Goal: Information Seeking & Learning: Compare options

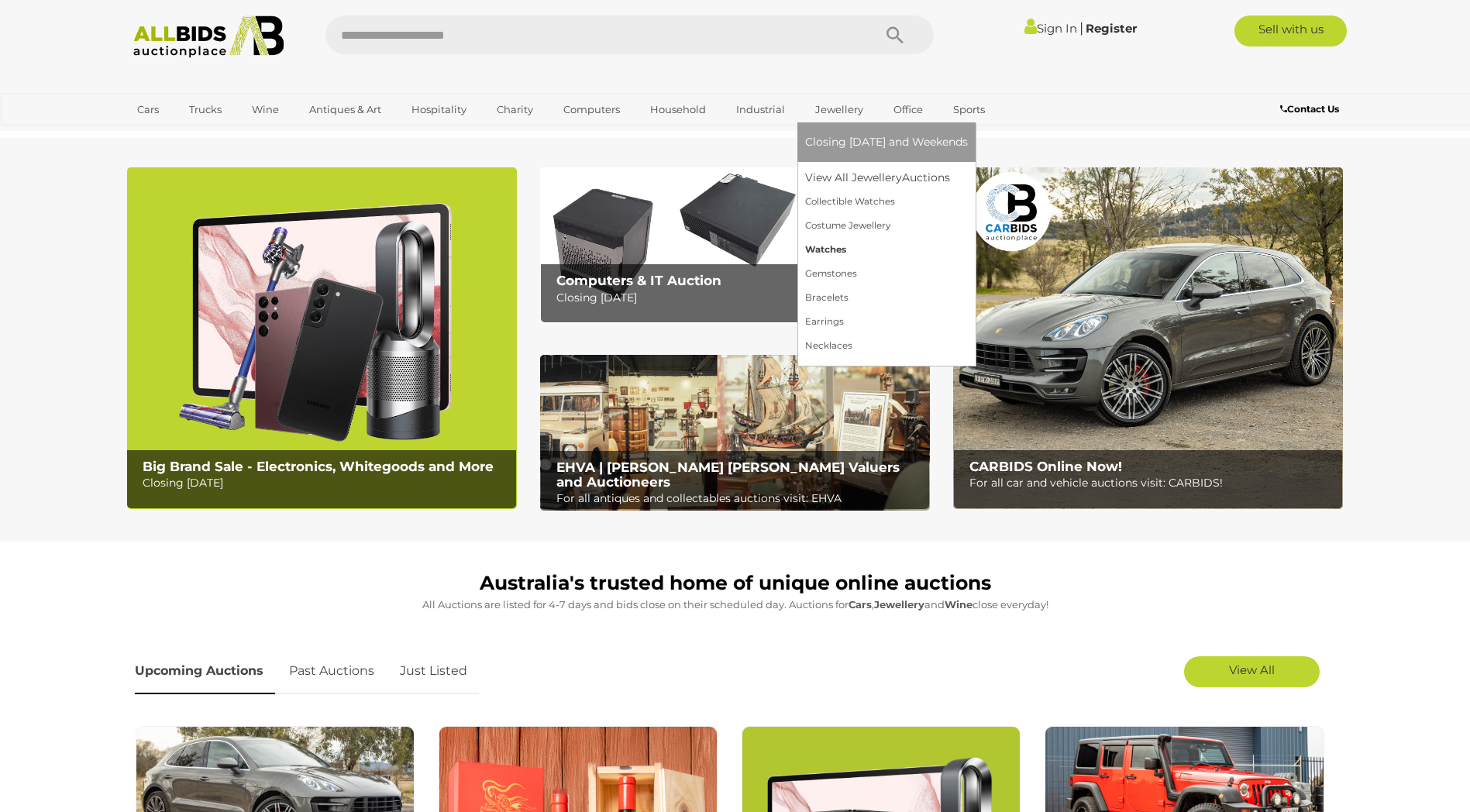
click at [839, 249] on link "Watches" at bounding box center [887, 250] width 163 height 24
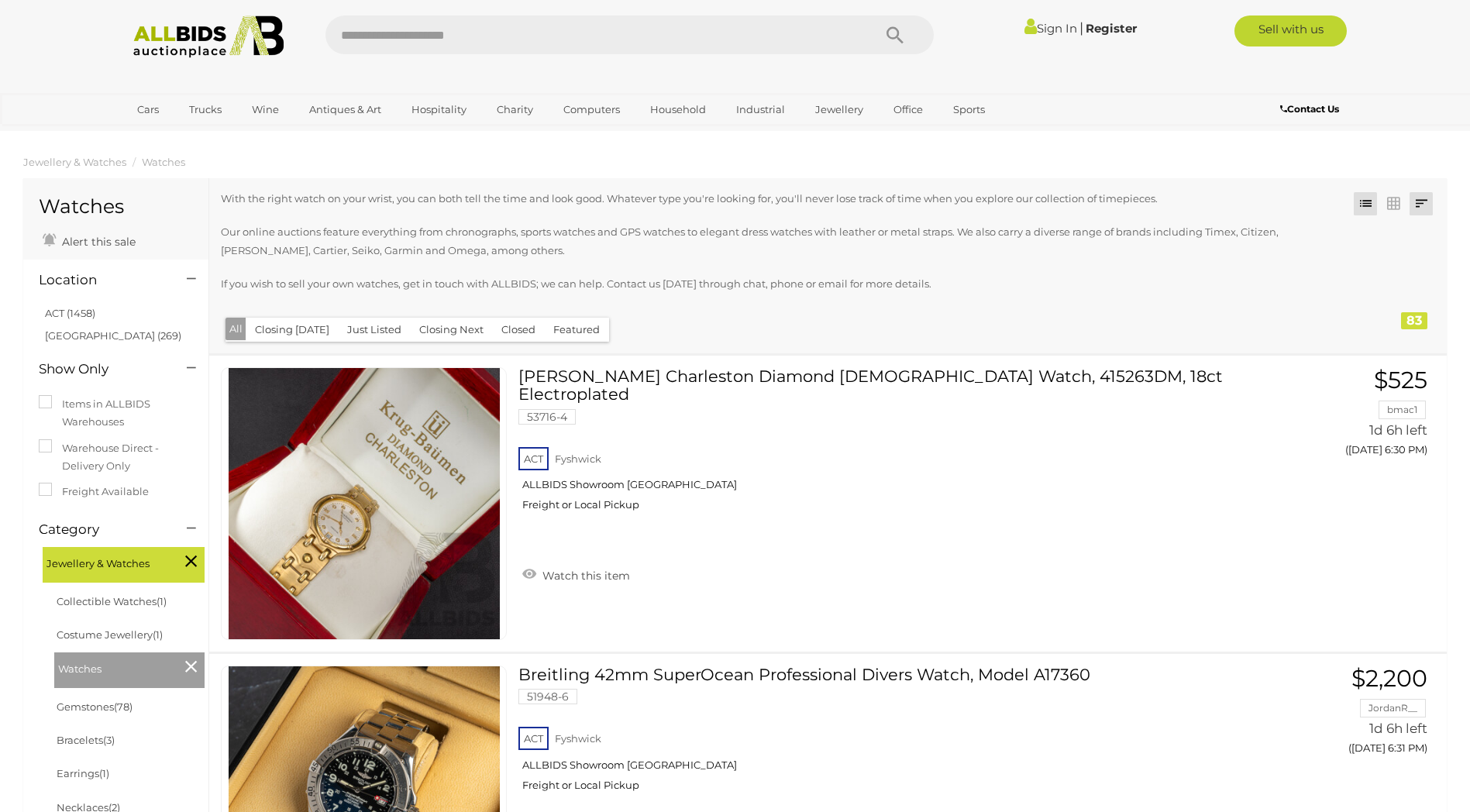
click at [1422, 209] on link at bounding box center [1421, 204] width 23 height 23
click at [1414, 311] on link "Highest Bid" at bounding box center [1319, 315] width 231 height 27
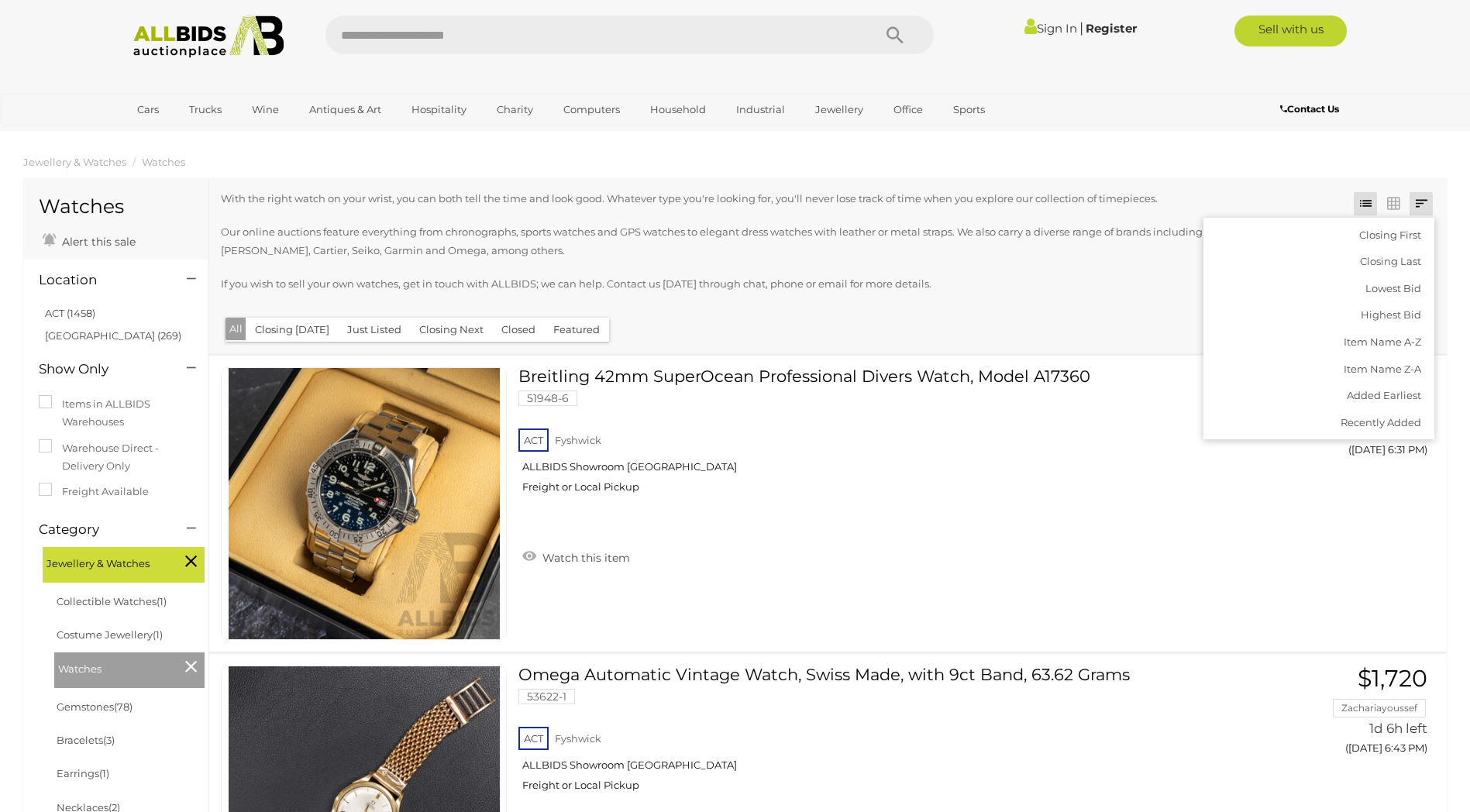
click at [1021, 302] on div "With the right watch on your wrist, you can both tell the time and look good. W…" at bounding box center [777, 251] width 1112 height 123
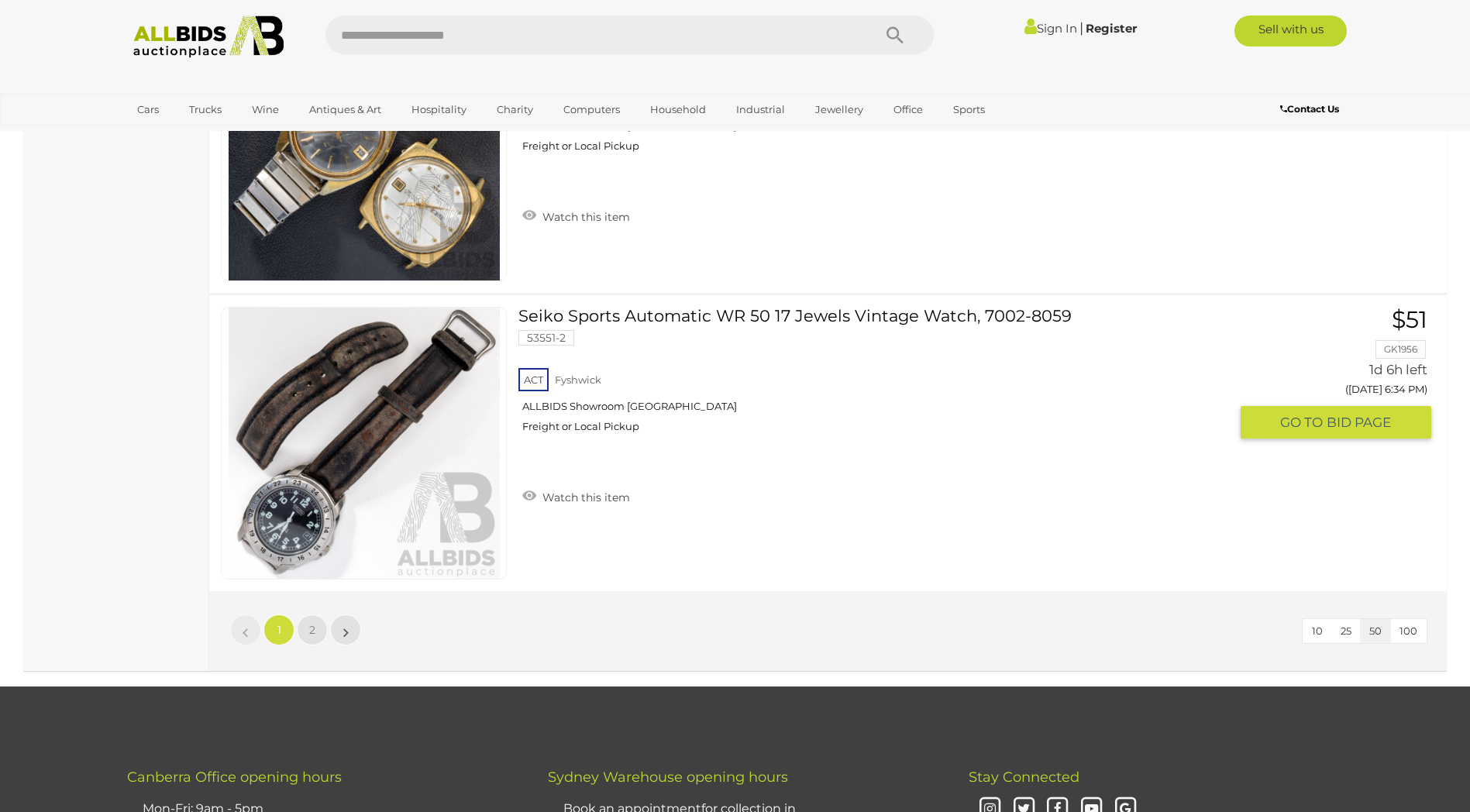
scroll to position [14728, 0]
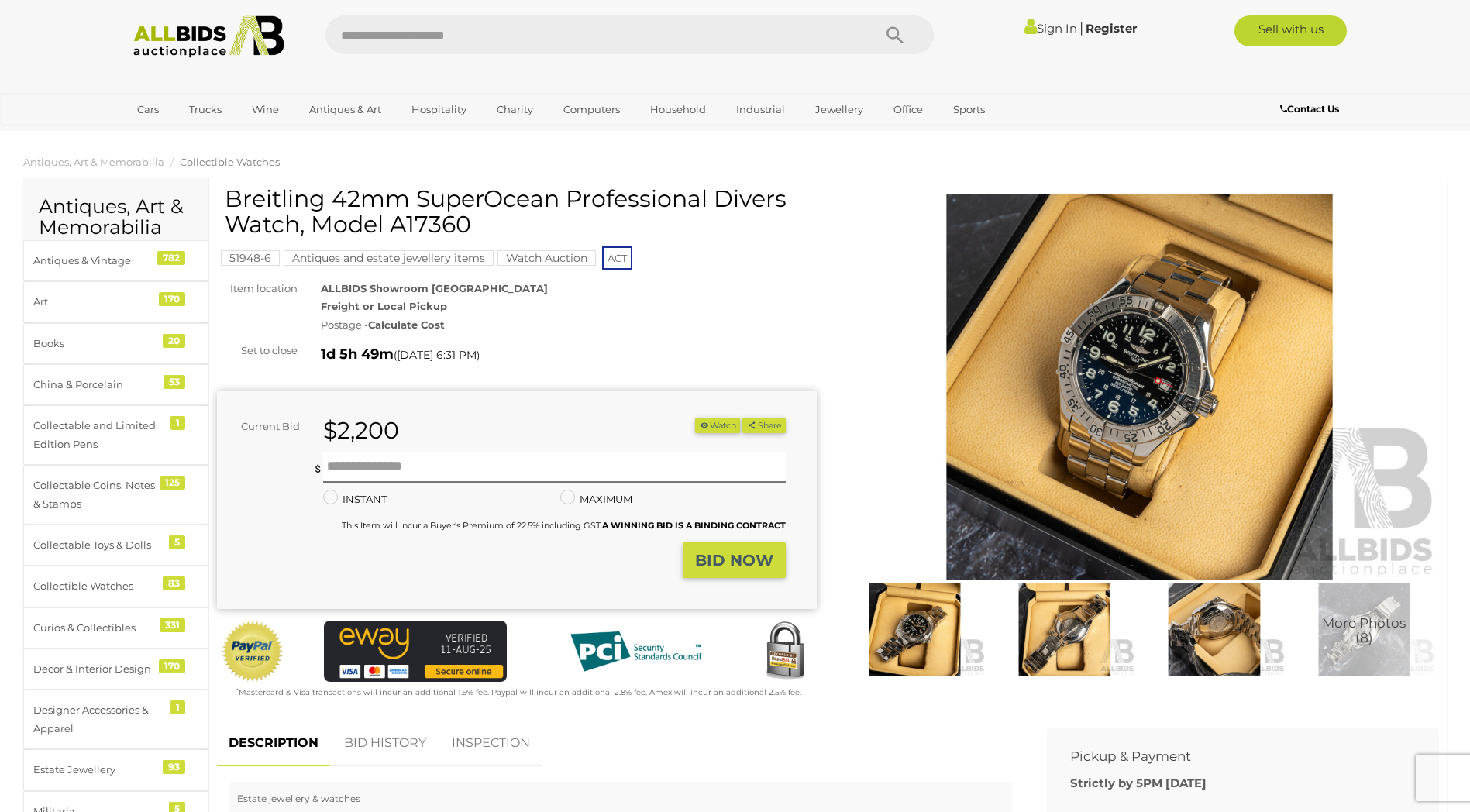
click at [1067, 632] on img at bounding box center [1064, 629] width 142 height 92
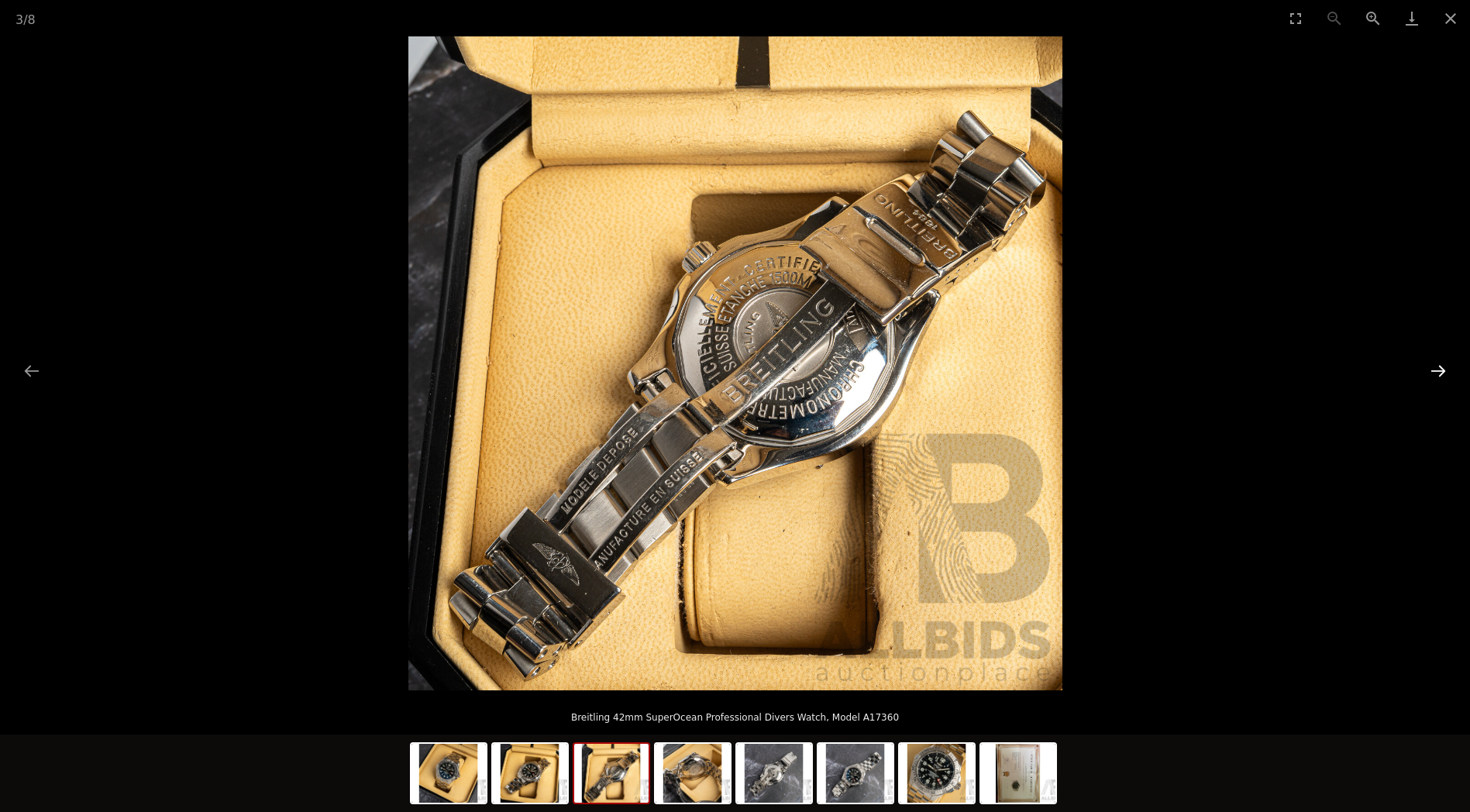
click at [1446, 371] on button "Next slide" at bounding box center [1438, 370] width 33 height 30
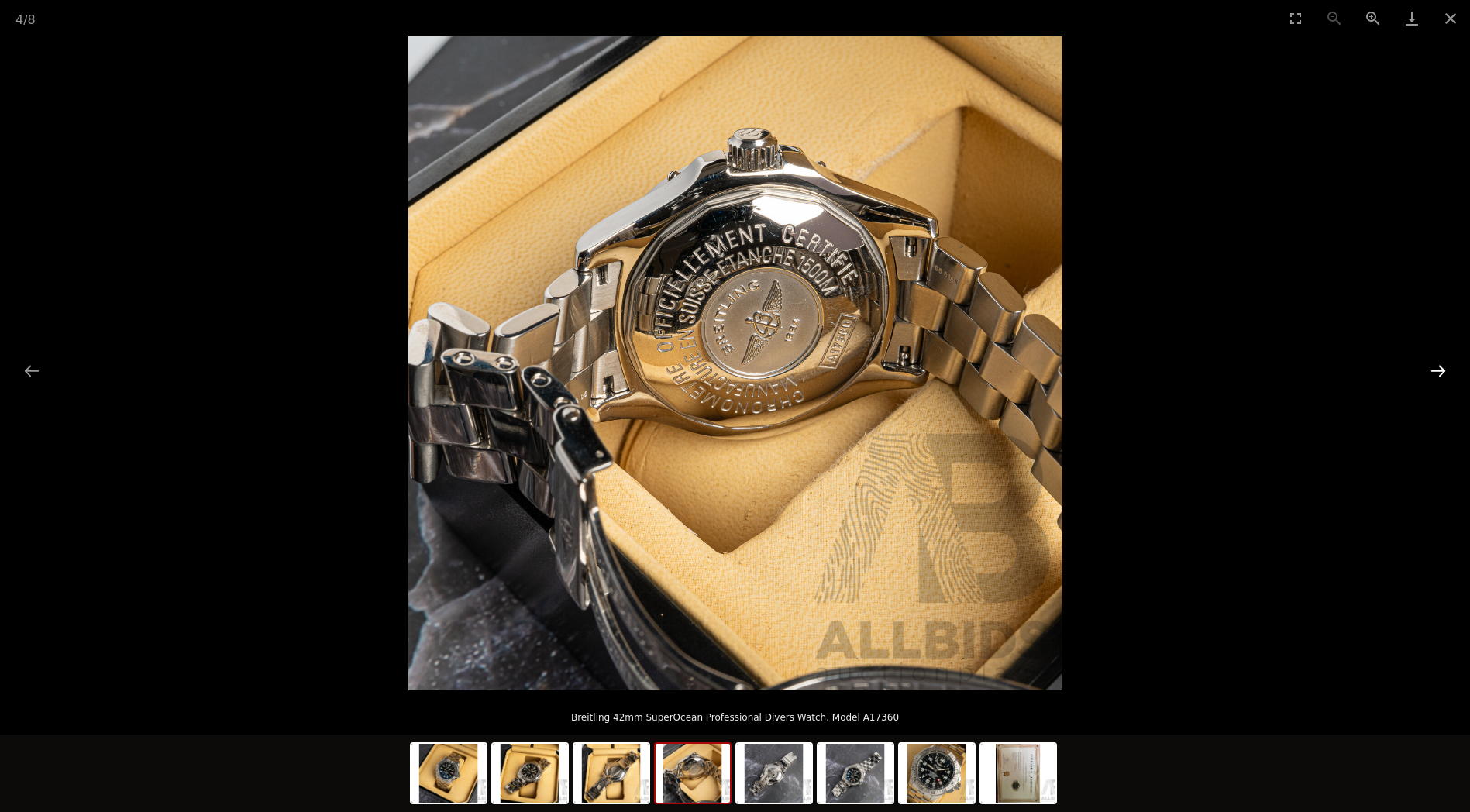
click at [1446, 371] on button "Next slide" at bounding box center [1438, 370] width 33 height 30
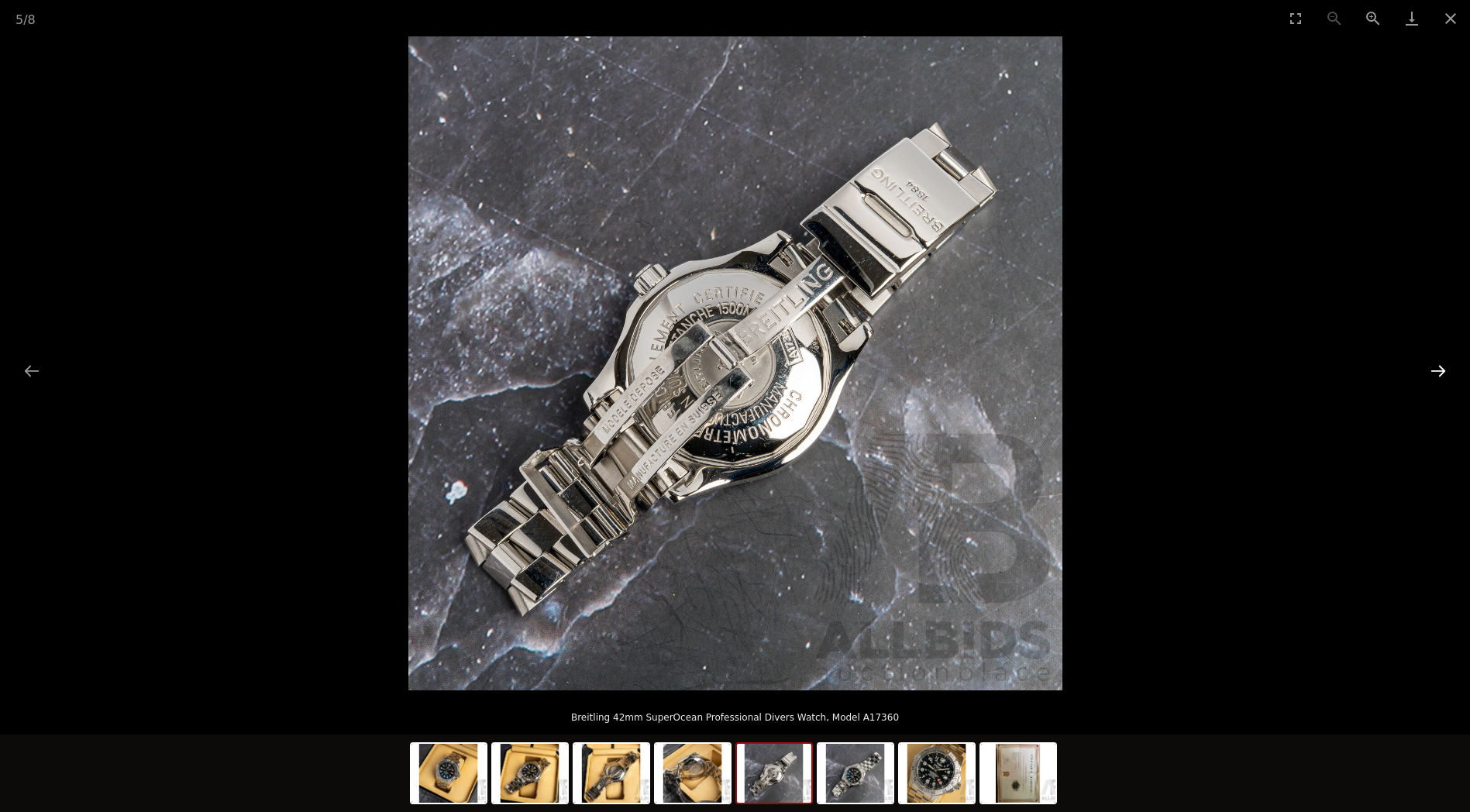
click at [1446, 371] on button "Next slide" at bounding box center [1438, 370] width 33 height 30
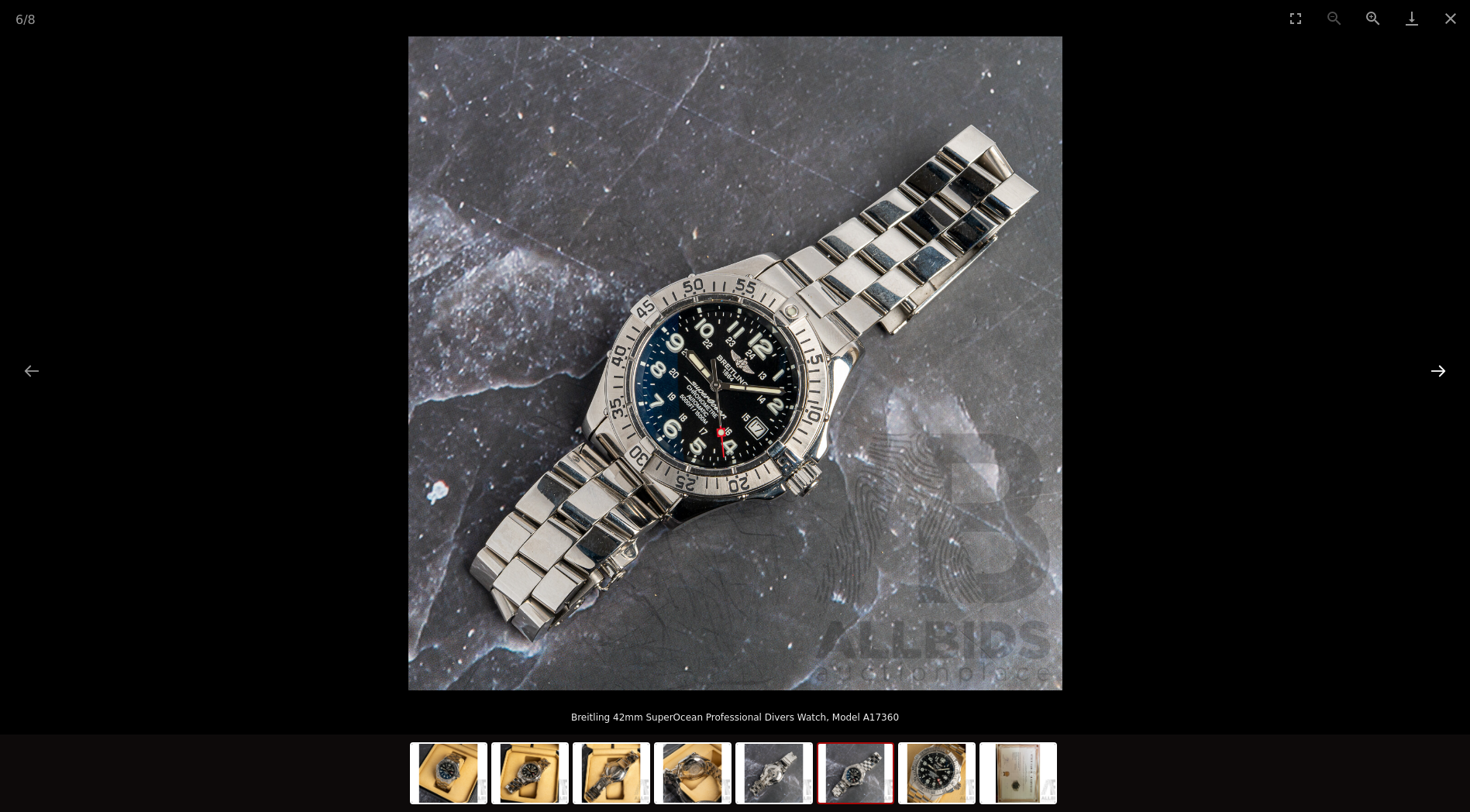
click at [1446, 371] on button "Next slide" at bounding box center [1438, 370] width 33 height 30
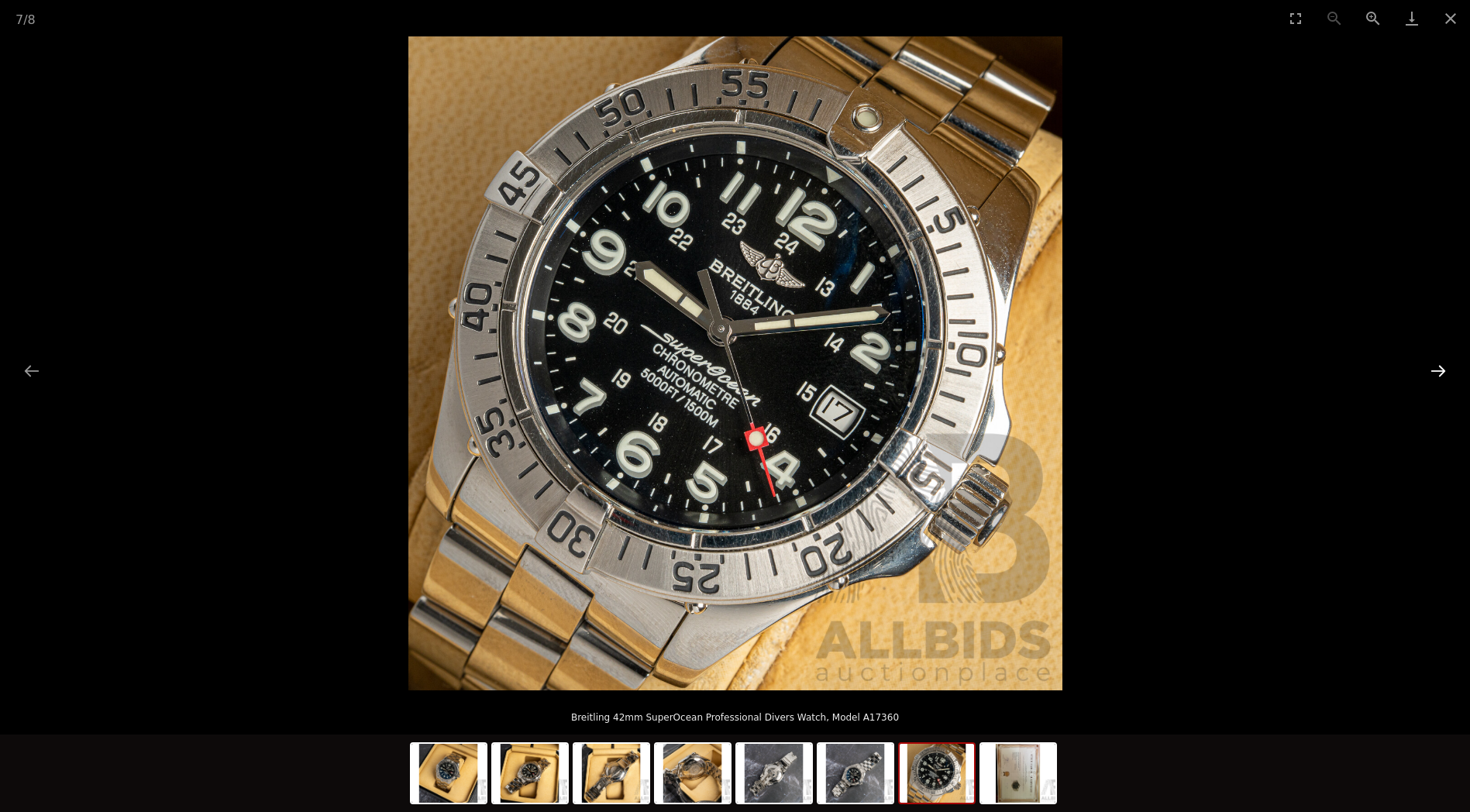
click at [1446, 370] on button "Next slide" at bounding box center [1438, 370] width 33 height 30
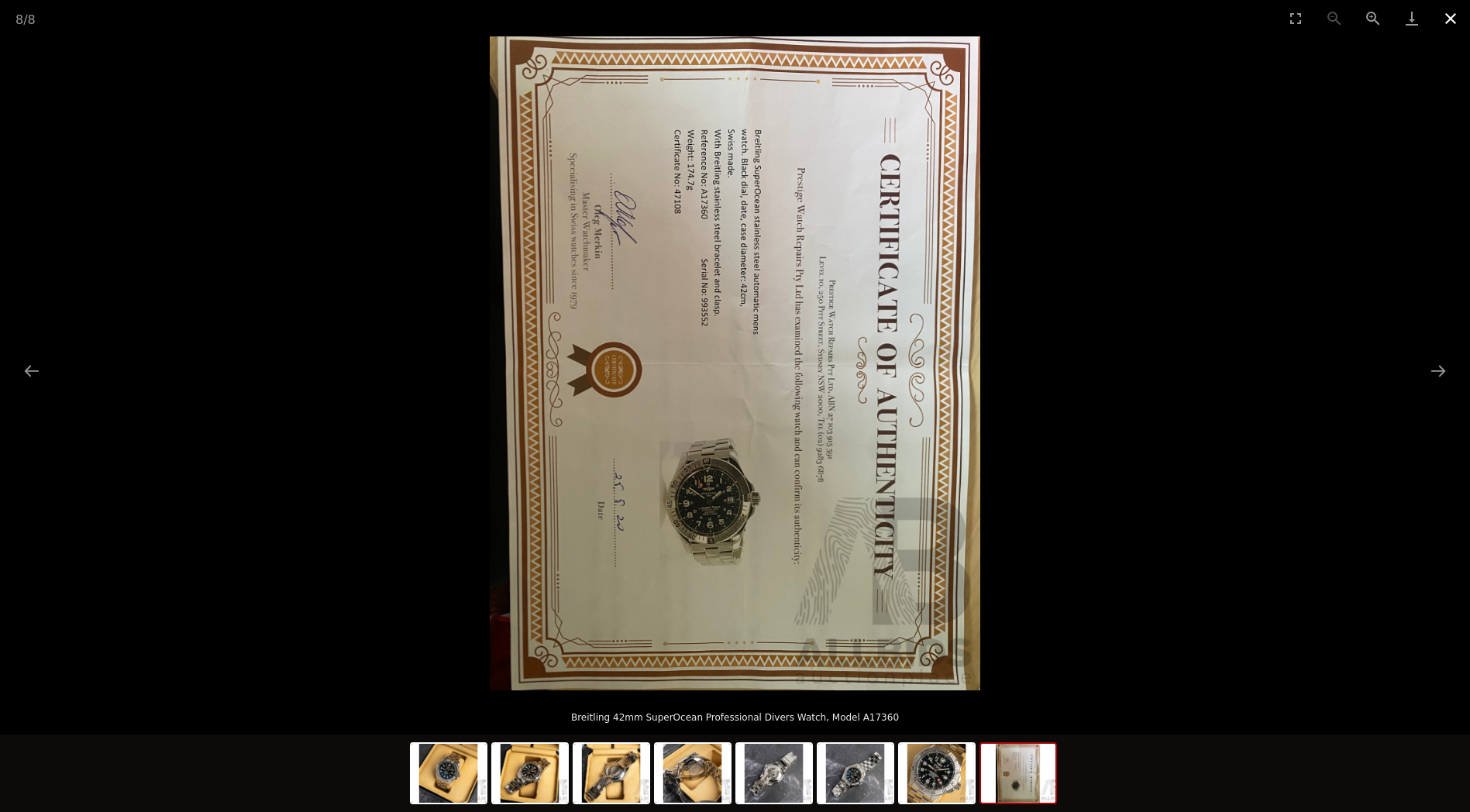
click at [1456, 22] on button "Close gallery" at bounding box center [1451, 18] width 39 height 36
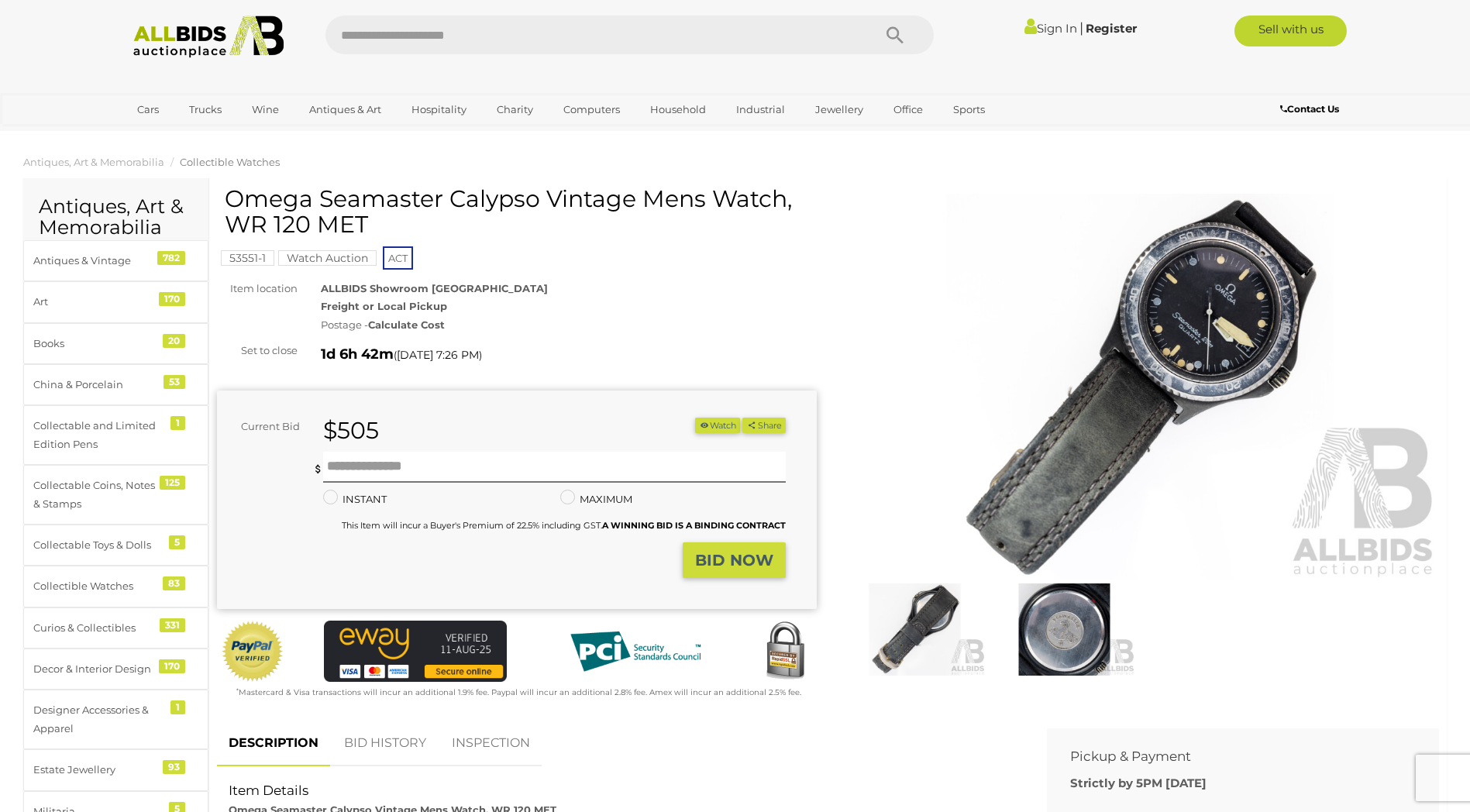
click at [1141, 326] on img at bounding box center [1140, 387] width 600 height 386
